Goal: Information Seeking & Learning: Compare options

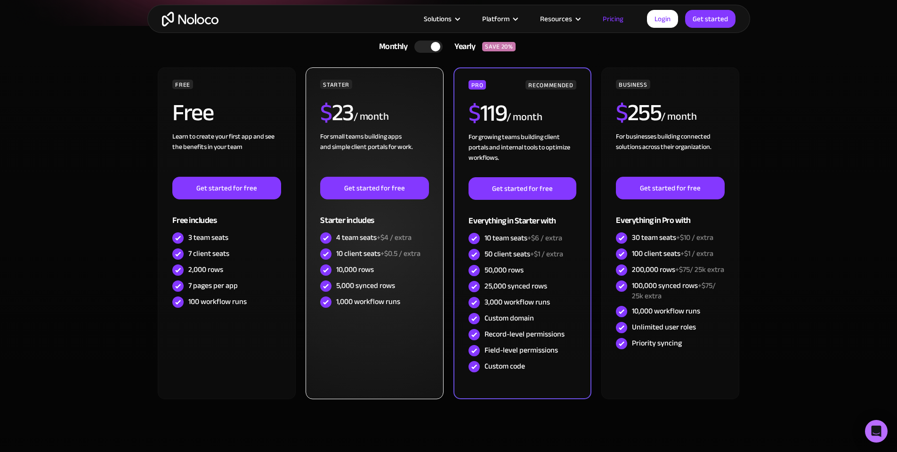
scroll to position [188, 0]
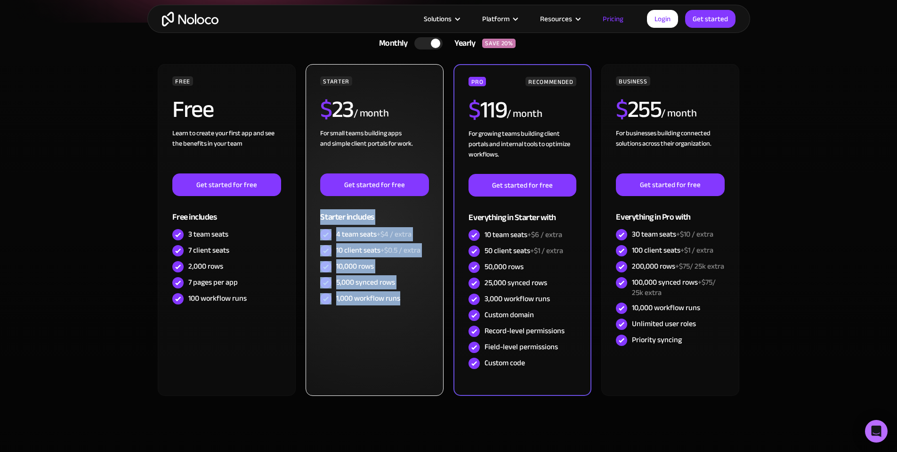
drag, startPoint x: 378, startPoint y: 289, endPoint x: 322, endPoint y: 226, distance: 83.7
click at [322, 226] on div "STARTER $ 23 / month For small teams building apps and simple client portals fo…" at bounding box center [374, 191] width 108 height 230
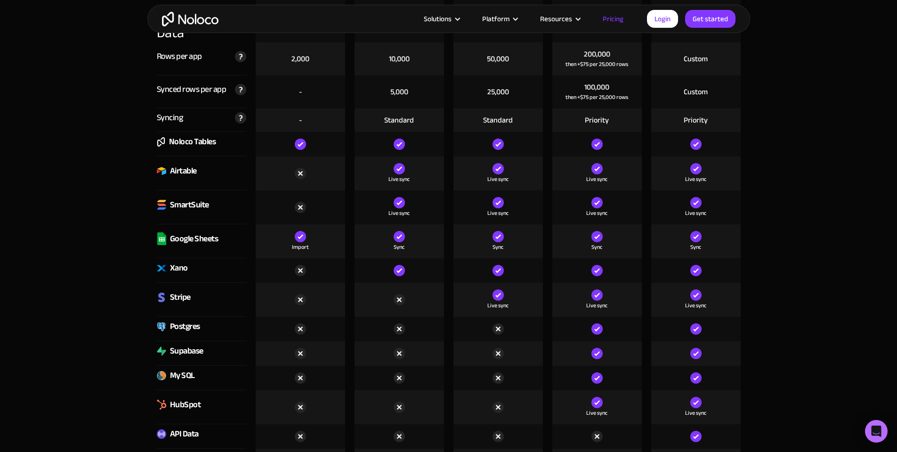
scroll to position [1225, 0]
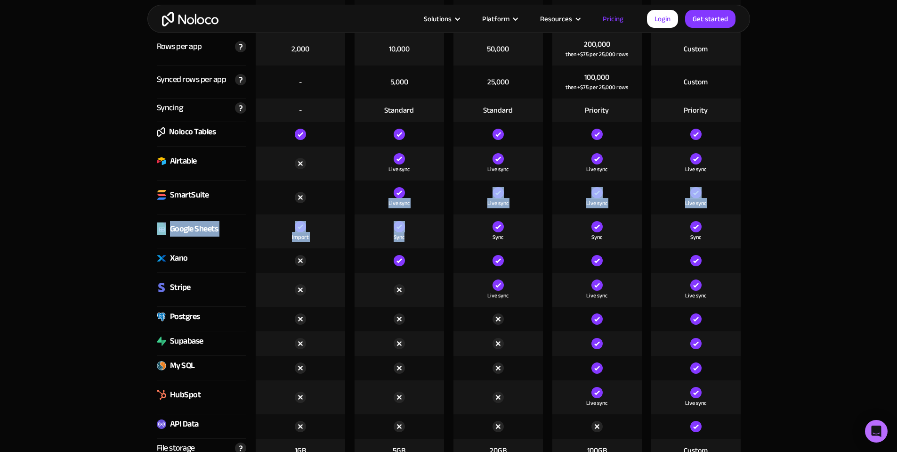
drag, startPoint x: 411, startPoint y: 240, endPoint x: 377, endPoint y: 199, distance: 53.3
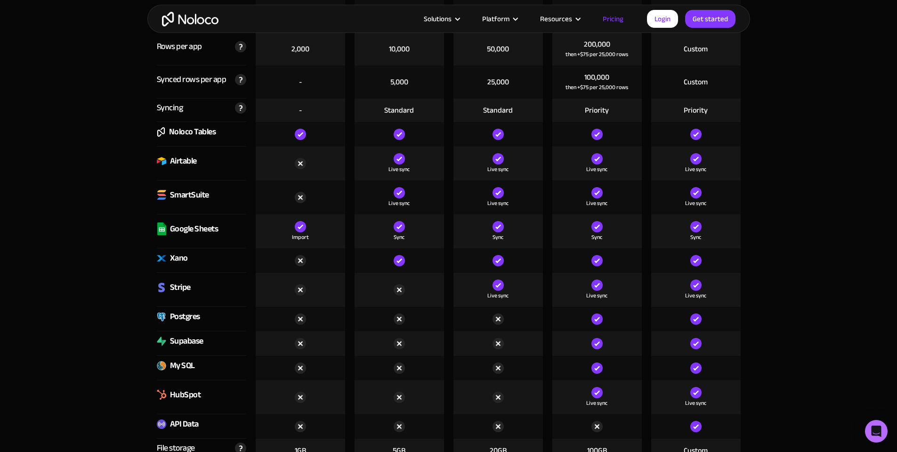
click at [414, 256] on div at bounding box center [399, 260] width 89 height 24
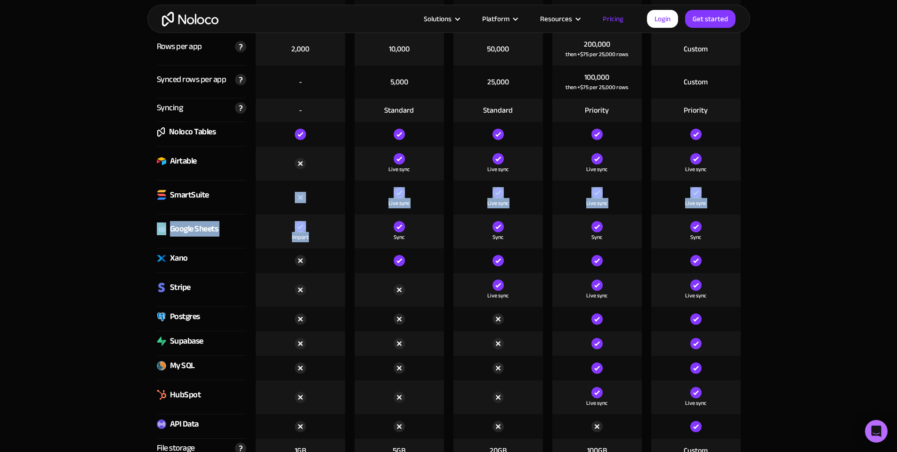
drag, startPoint x: 311, startPoint y: 238, endPoint x: 271, endPoint y: 205, distance: 52.2
click at [324, 239] on div "Import" at bounding box center [300, 231] width 89 height 34
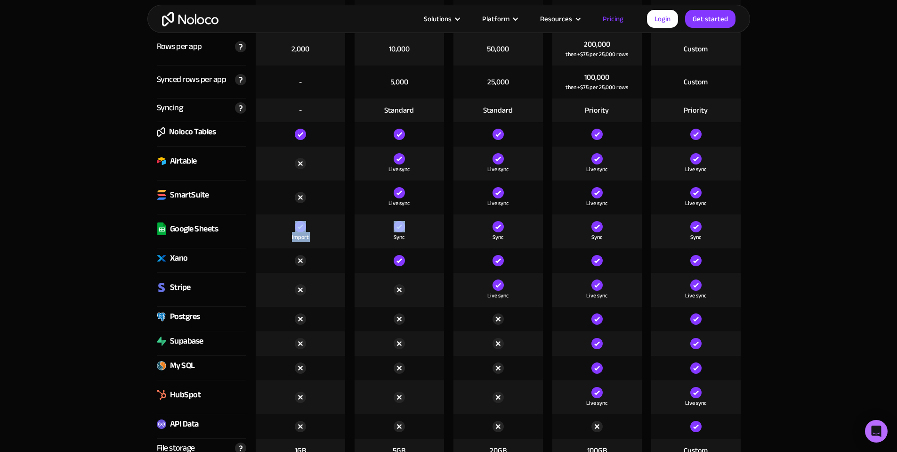
click at [293, 230] on div "Import" at bounding box center [300, 231] width 89 height 34
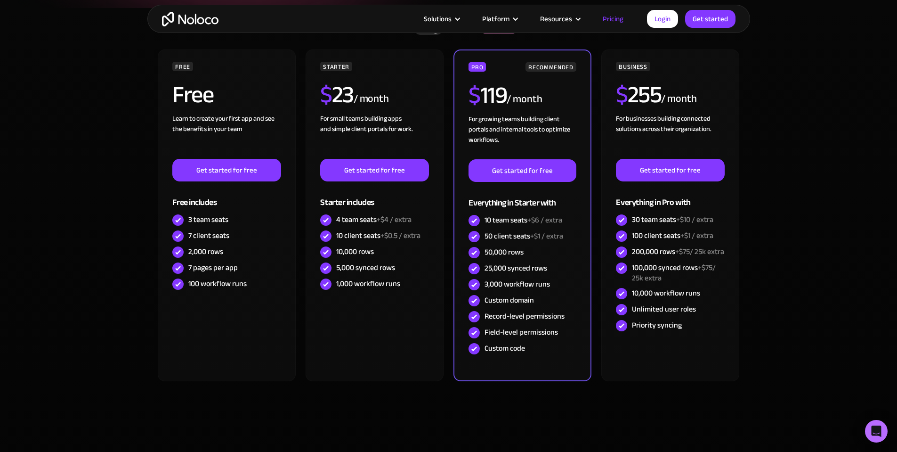
scroll to position [188, 0]
